Goal: Transaction & Acquisition: Purchase product/service

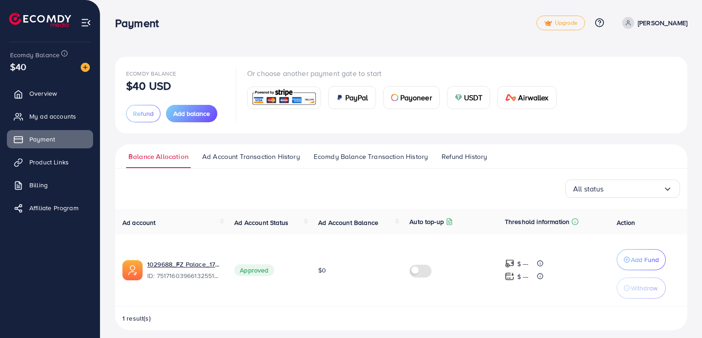
scroll to position [6, 0]
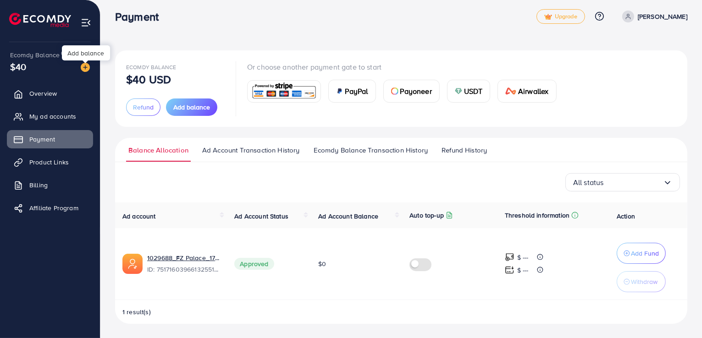
click at [83, 69] on img at bounding box center [85, 67] width 9 height 9
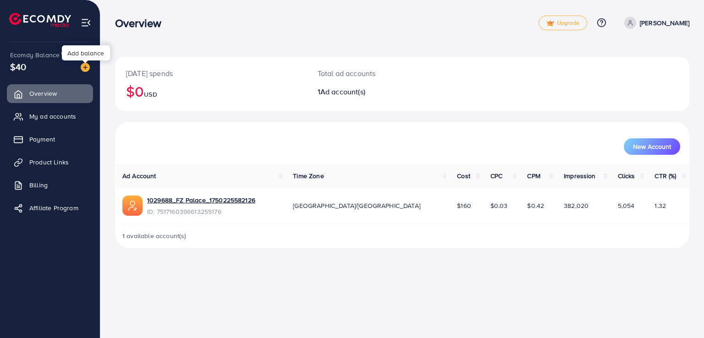
click at [86, 68] on img at bounding box center [85, 67] width 9 height 9
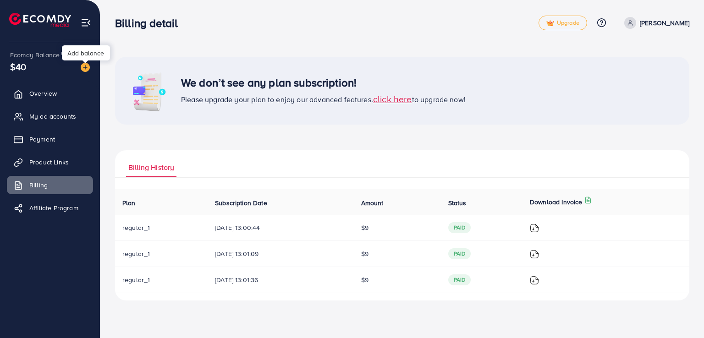
click at [86, 68] on img at bounding box center [85, 67] width 9 height 9
click at [44, 138] on span "Payment" at bounding box center [45, 139] width 26 height 9
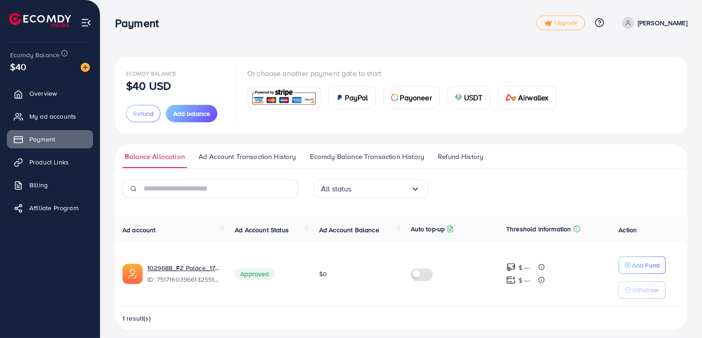
click at [469, 99] on span "USDT" at bounding box center [473, 97] width 19 height 11
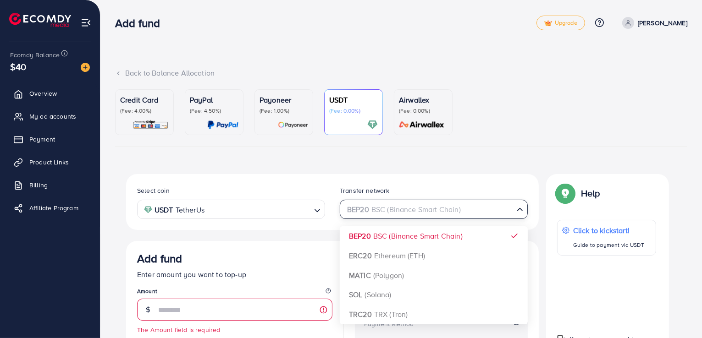
click at [431, 213] on div "BEP20 BSC (Binance Smart Chain)" at bounding box center [428, 209] width 171 height 16
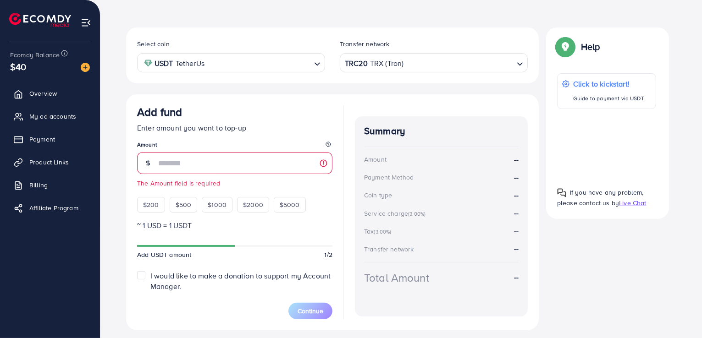
scroll to position [171, 0]
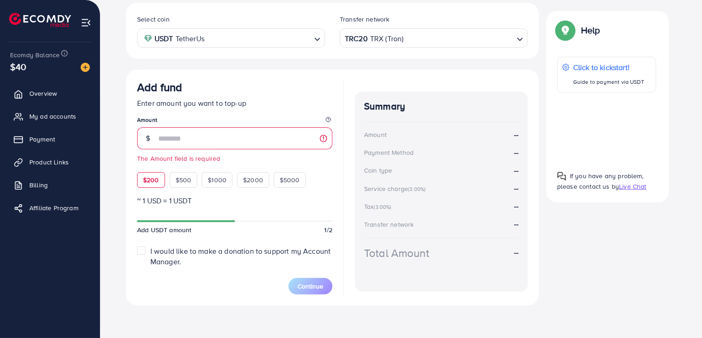
click at [155, 179] on span "$200" at bounding box center [151, 180] width 16 height 9
type input "***"
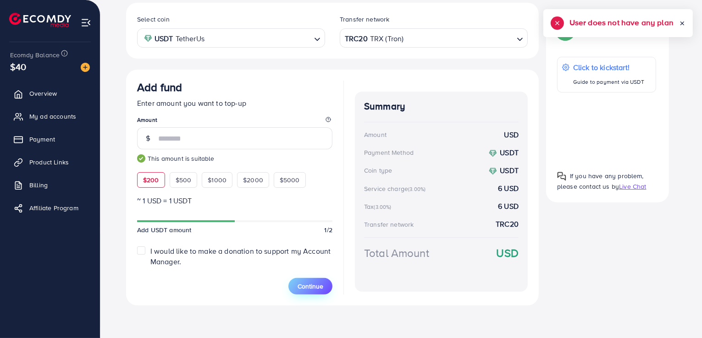
click at [308, 282] on span "Continue" at bounding box center [311, 286] width 26 height 9
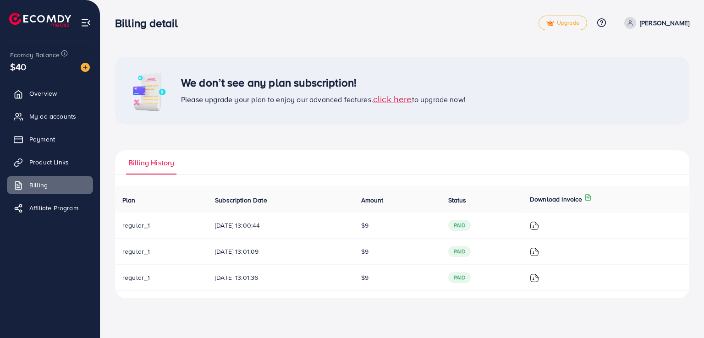
click at [393, 98] on span "click here" at bounding box center [392, 99] width 39 height 12
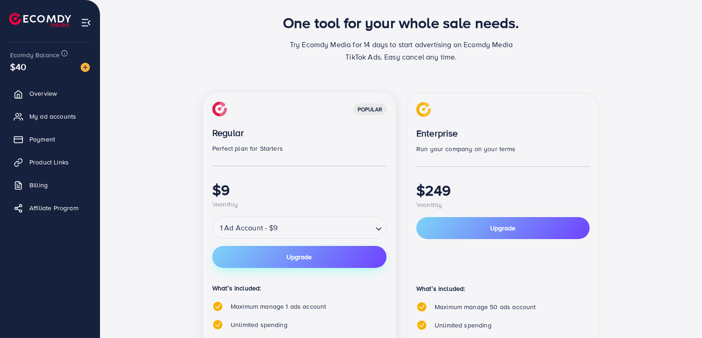
scroll to position [41, 0]
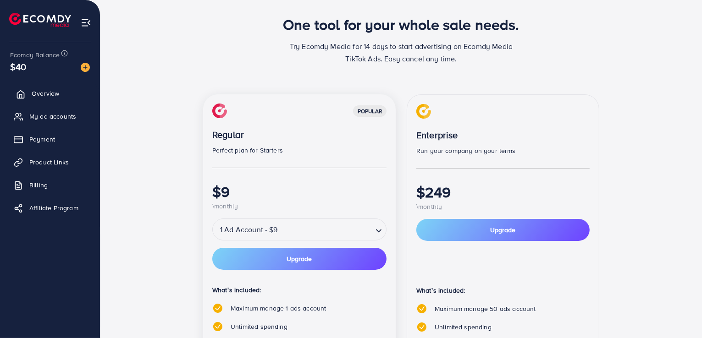
click at [59, 94] on span "Overview" at bounding box center [46, 93] width 28 height 9
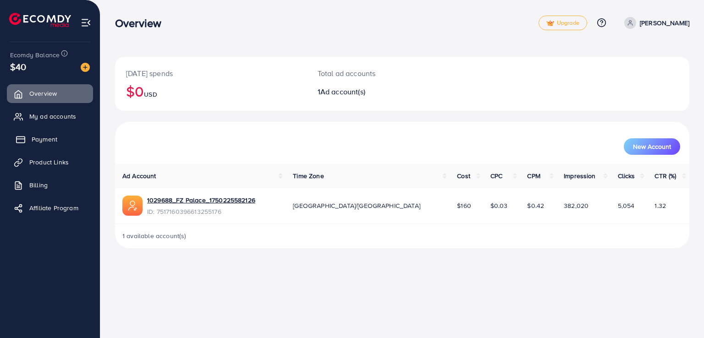
click at [35, 145] on link "Payment" at bounding box center [50, 139] width 86 height 18
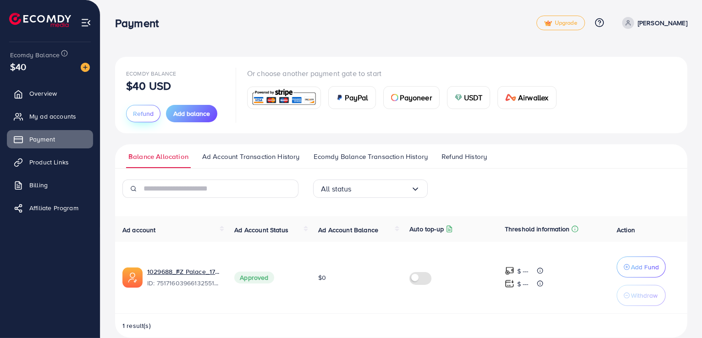
click at [138, 112] on span "Refund" at bounding box center [143, 113] width 21 height 9
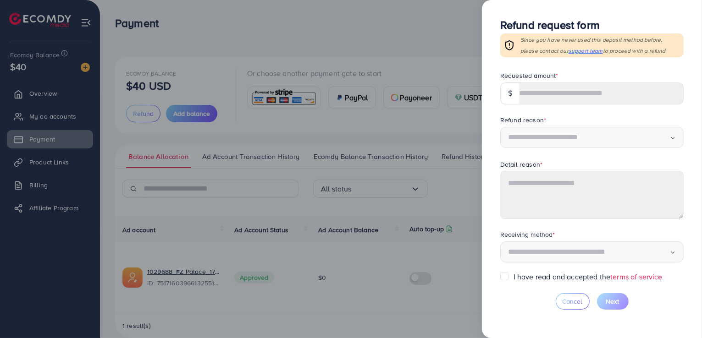
click at [360, 122] on div at bounding box center [351, 169] width 702 height 338
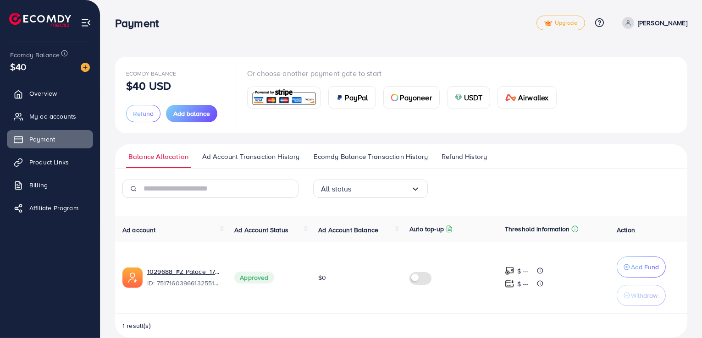
click at [301, 98] on img at bounding box center [283, 98] width 67 height 20
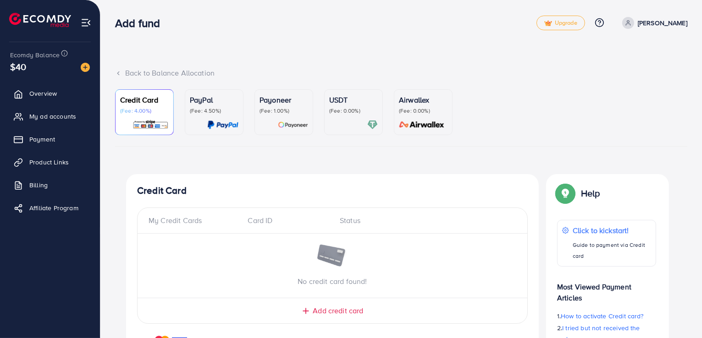
click at [202, 105] on p "PayPal" at bounding box center [214, 99] width 49 height 11
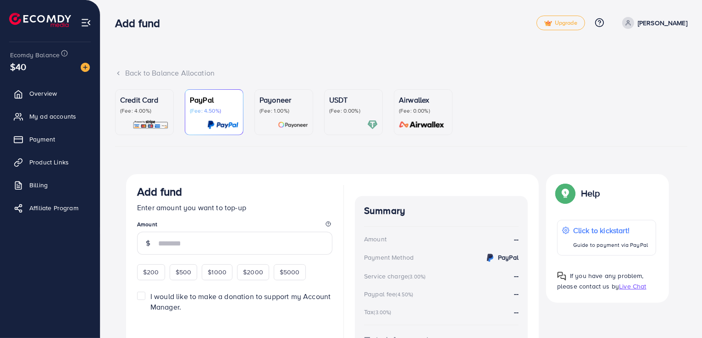
click at [270, 107] on p "(Fee: 1.00%)" at bounding box center [283, 110] width 49 height 7
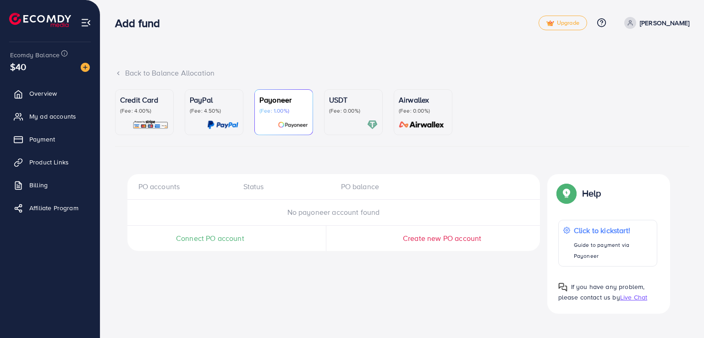
click at [356, 100] on p "USDT" at bounding box center [353, 99] width 49 height 11
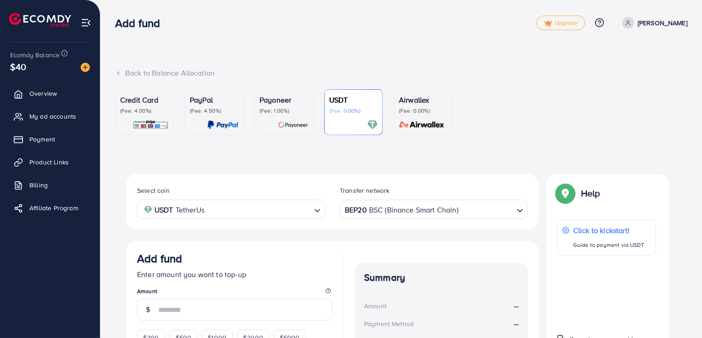
click at [304, 209] on input "Search for option" at bounding box center [258, 210] width 103 height 14
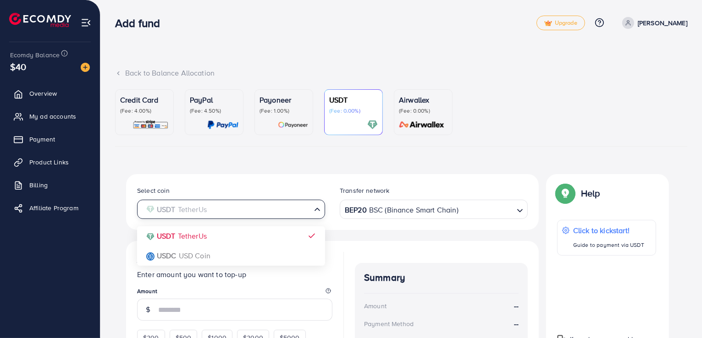
click at [304, 209] on input "Search for option" at bounding box center [225, 210] width 169 height 14
drag, startPoint x: 304, startPoint y: 209, endPoint x: 312, endPoint y: 200, distance: 11.7
click at [312, 200] on div "USDT TetherUs Loading..." at bounding box center [231, 209] width 188 height 19
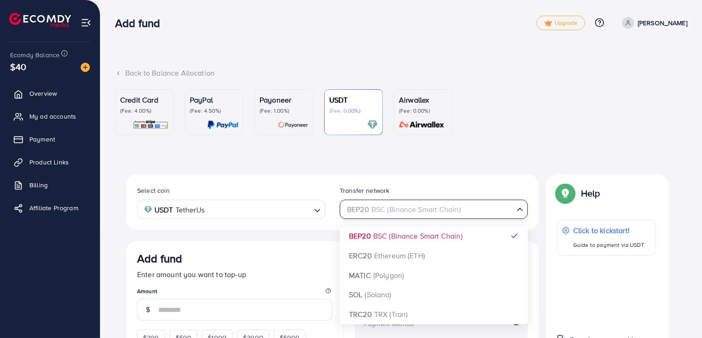
click at [460, 206] on div "BEP20 BSC (Binance Smart Chain)" at bounding box center [428, 209] width 171 height 16
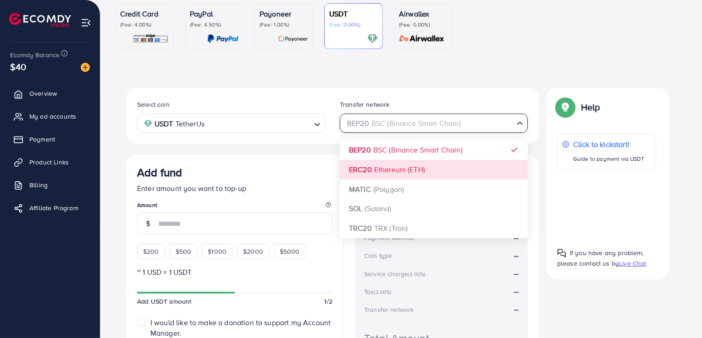
scroll to position [90, 0]
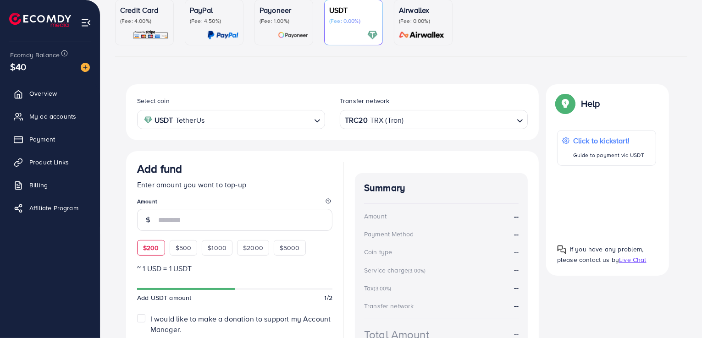
click at [158, 243] on span "$200" at bounding box center [151, 247] width 16 height 9
type input "***"
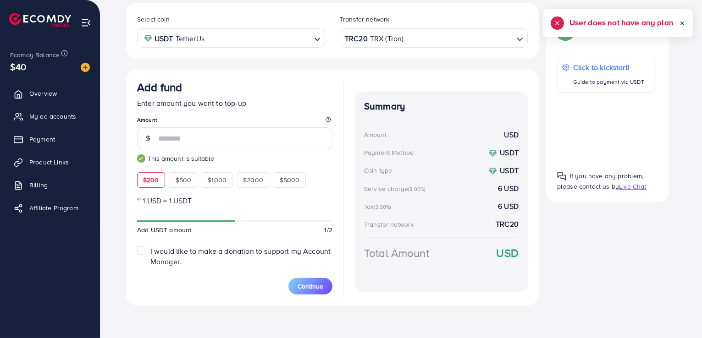
scroll to position [171, 0]
click at [319, 289] on span "Continue" at bounding box center [311, 286] width 26 height 9
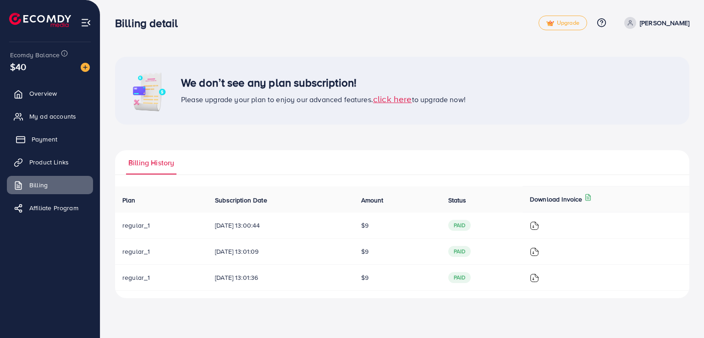
click at [54, 143] on span "Payment" at bounding box center [45, 139] width 26 height 9
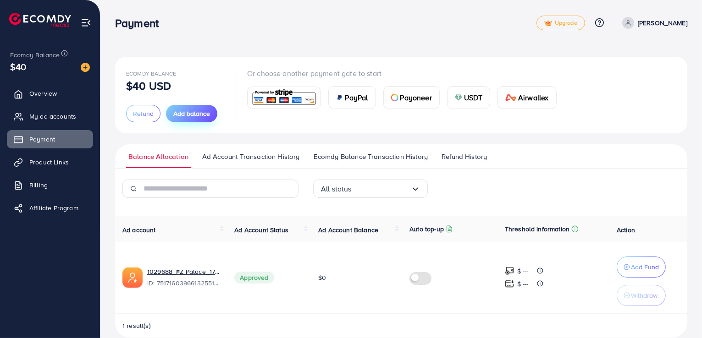
click at [201, 110] on span "Add balance" at bounding box center [191, 113] width 37 height 9
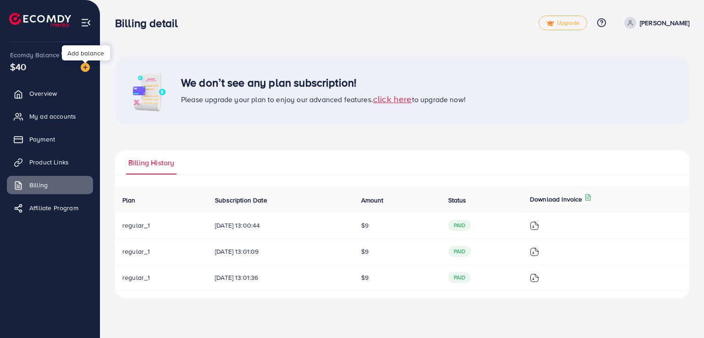
click at [84, 67] on img at bounding box center [85, 67] width 9 height 9
click at [44, 119] on span "My ad accounts" at bounding box center [55, 116] width 47 height 9
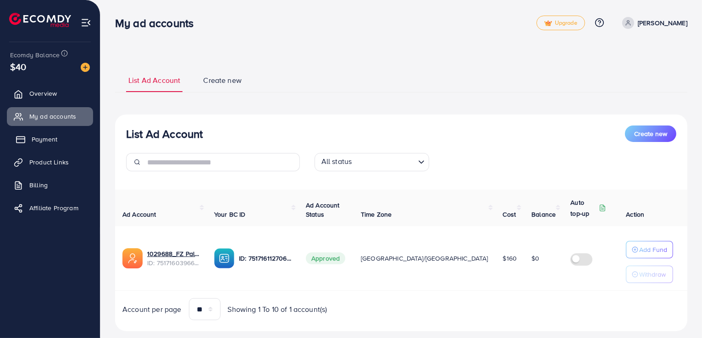
click at [48, 134] on link "Payment" at bounding box center [50, 139] width 86 height 18
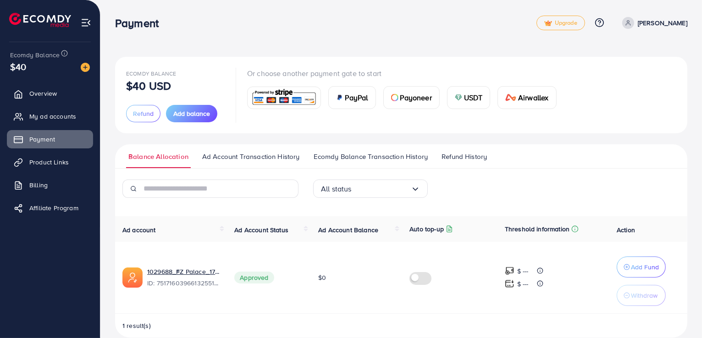
click at [466, 94] on span "USDT" at bounding box center [473, 97] width 19 height 11
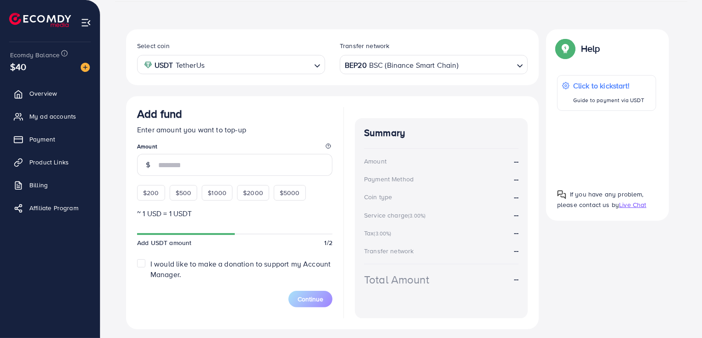
scroll to position [145, 0]
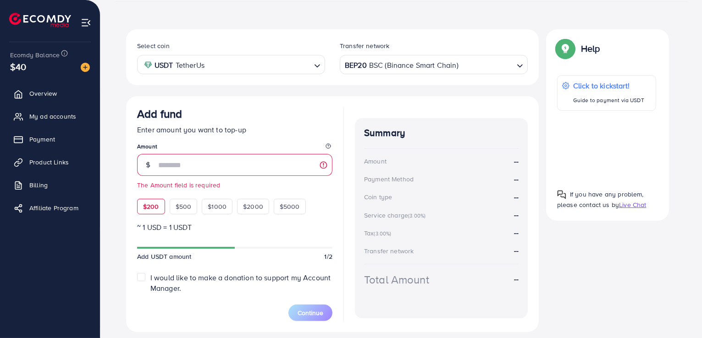
click at [151, 191] on div "Add fund Enter amount you want to top-up Amount The Amount field is required $2…" at bounding box center [234, 160] width 195 height 107
click at [156, 206] on span "$200" at bounding box center [151, 206] width 16 height 9
type input "***"
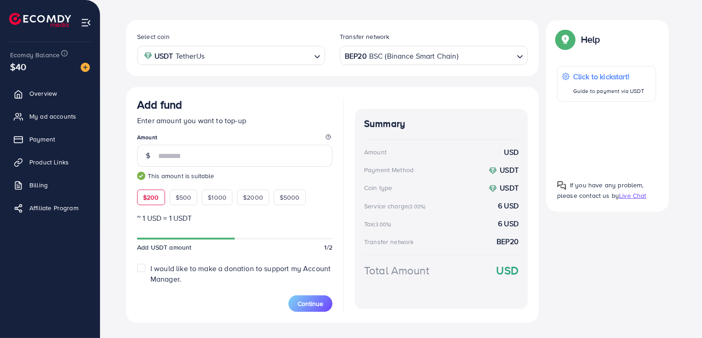
scroll to position [157, 0]
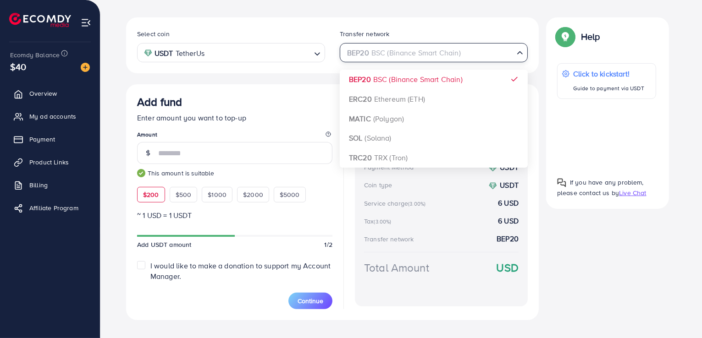
click at [446, 53] on div "BEP20 BSC (Binance Smart Chain)" at bounding box center [428, 52] width 171 height 16
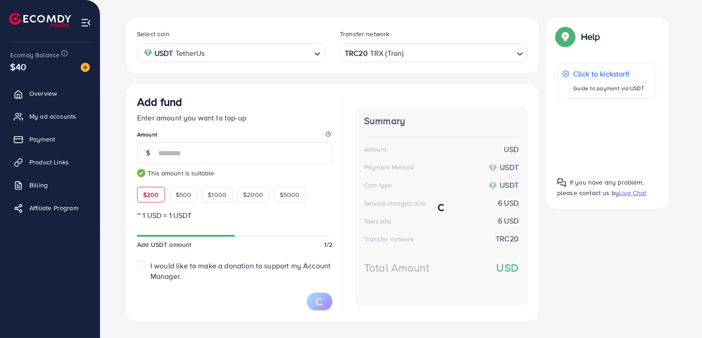
click at [370, 155] on div "Select coin USDT TetherUs Loading... Transfer network TRC20 TRX (Tron) Loading.…" at bounding box center [332, 169] width 413 height 304
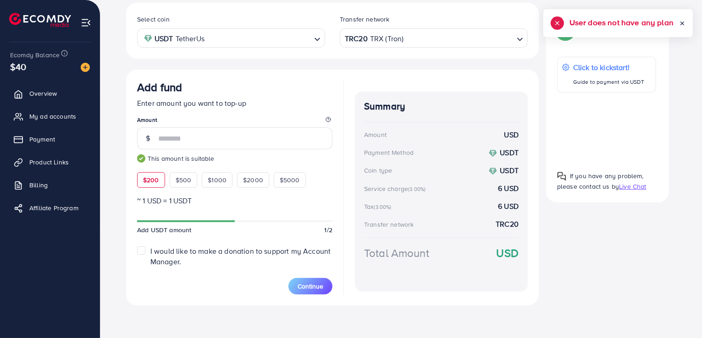
scroll to position [170, 0]
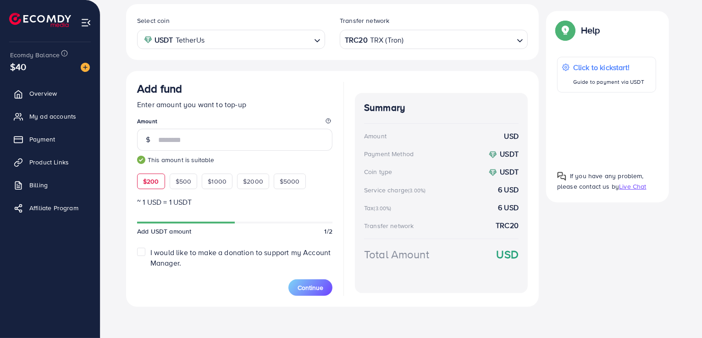
click at [147, 257] on div "I would like to make a donation to support my Account Manager." at bounding box center [234, 258] width 195 height 21
click at [150, 249] on label "I would like to make a donation to support my Account Manager." at bounding box center [241, 258] width 182 height 21
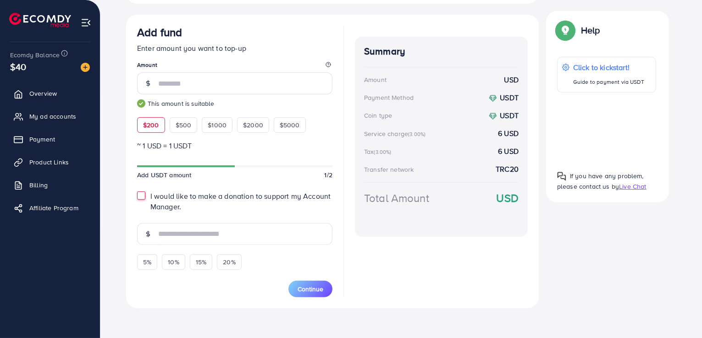
scroll to position [229, 0]
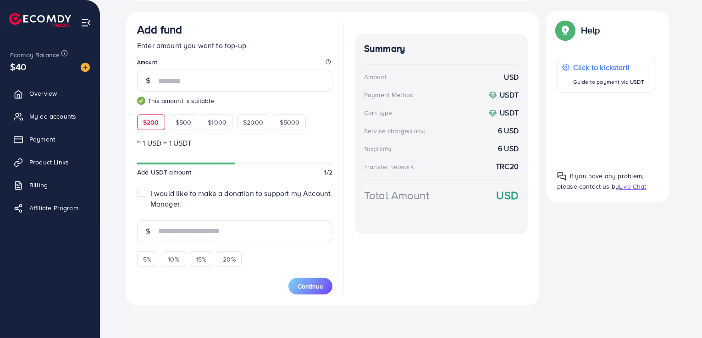
click at [150, 194] on label "I would like to make a donation to support my Account Manager." at bounding box center [241, 198] width 182 height 21
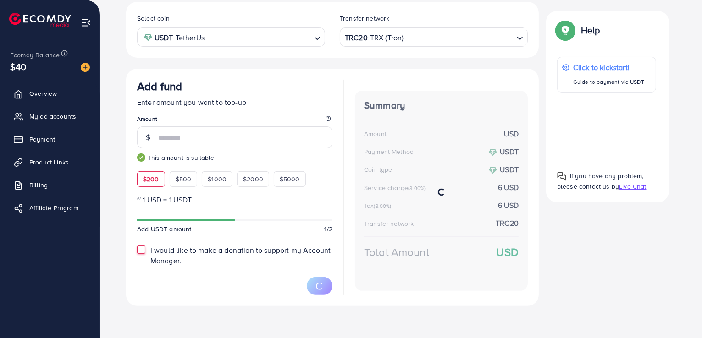
scroll to position [171, 0]
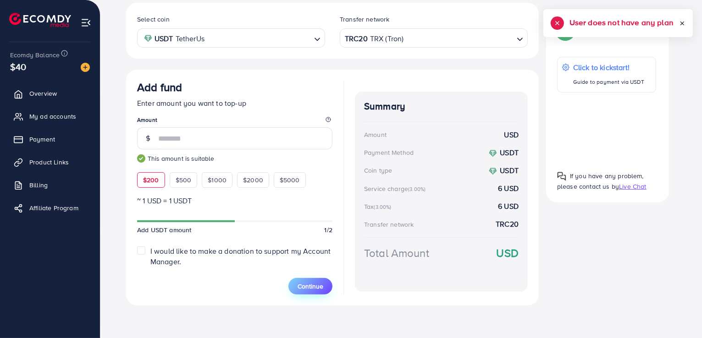
click at [314, 288] on span "Continue" at bounding box center [311, 286] width 26 height 9
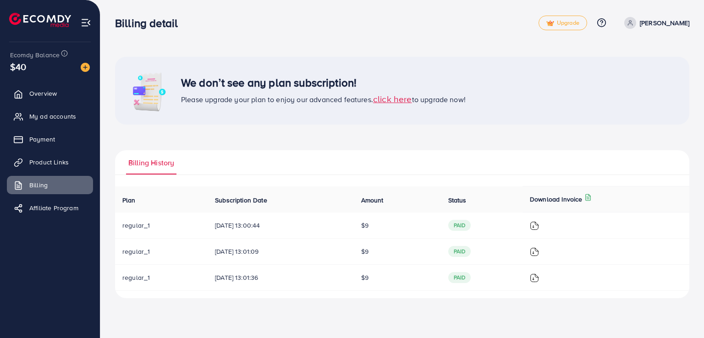
click at [395, 98] on span "click here" at bounding box center [392, 99] width 39 height 12
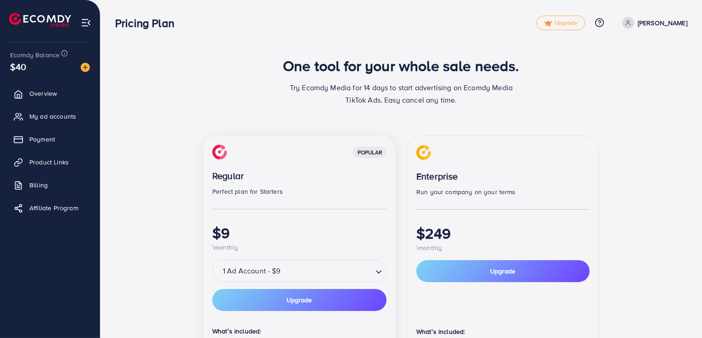
click at [650, 21] on link "[PERSON_NAME]" at bounding box center [652, 23] width 69 height 12
click at [57, 161] on span "Product Links" at bounding box center [51, 162] width 39 height 9
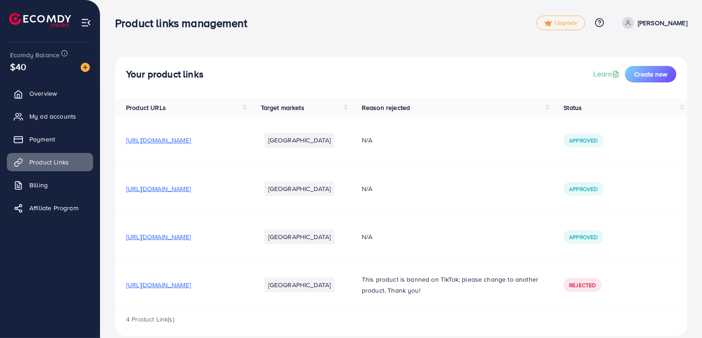
click at [657, 18] on p "[PERSON_NAME]" at bounding box center [663, 22] width 50 height 11
